Goal: Navigation & Orientation: Go to known website

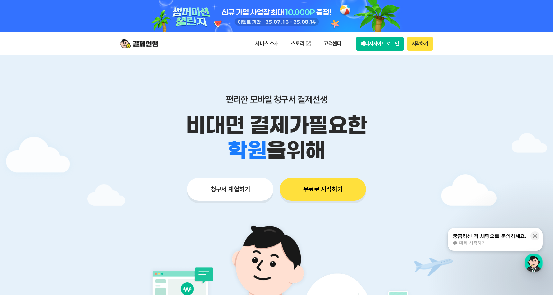
click at [322, 182] on button "무료로 시작하기" at bounding box center [323, 188] width 86 height 23
click at [386, 40] on button "매니저사이트 로그인" at bounding box center [380, 44] width 49 height 14
click at [371, 43] on button "매니저사이트 로그인" at bounding box center [380, 44] width 49 height 14
click at [384, 39] on button "매니저사이트 로그인" at bounding box center [380, 44] width 49 height 14
